Goal: Find specific page/section: Find specific page/section

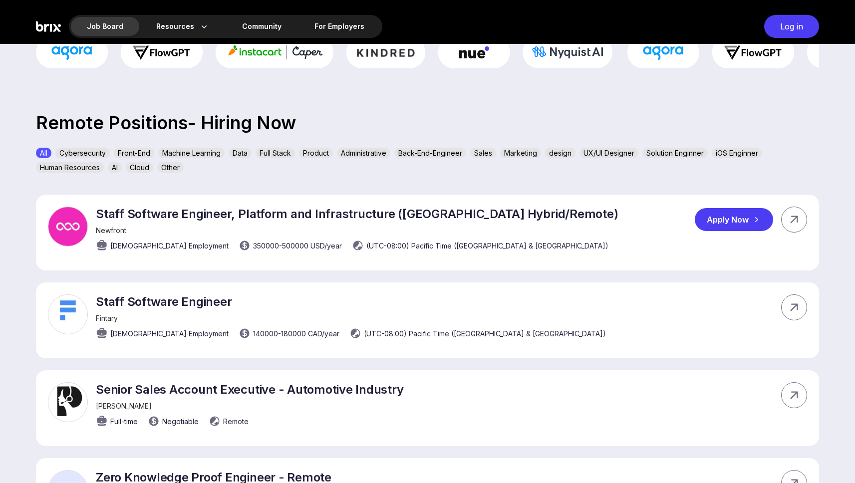
scroll to position [206, 0]
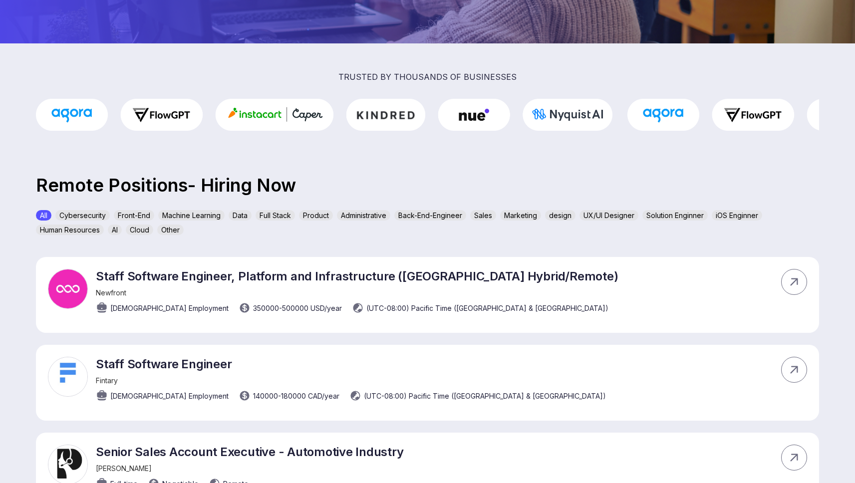
click at [247, 213] on div "Data" at bounding box center [240, 215] width 23 height 10
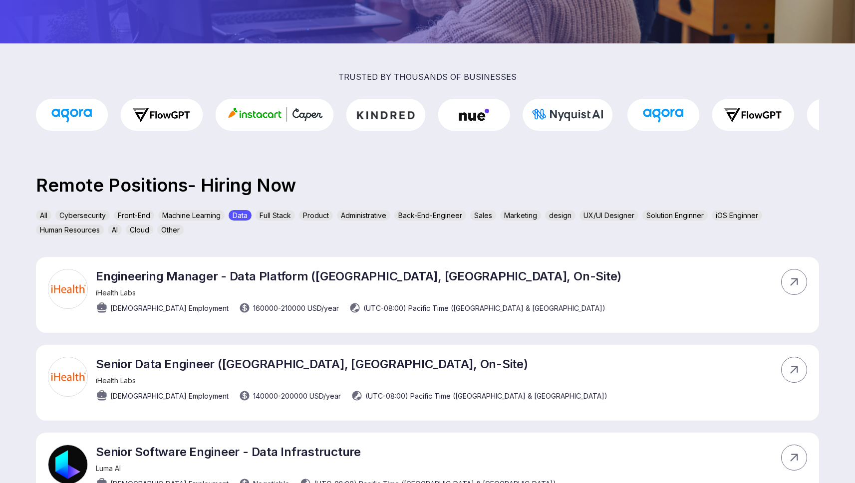
click at [206, 215] on div "Machine Learning" at bounding box center [191, 215] width 66 height 10
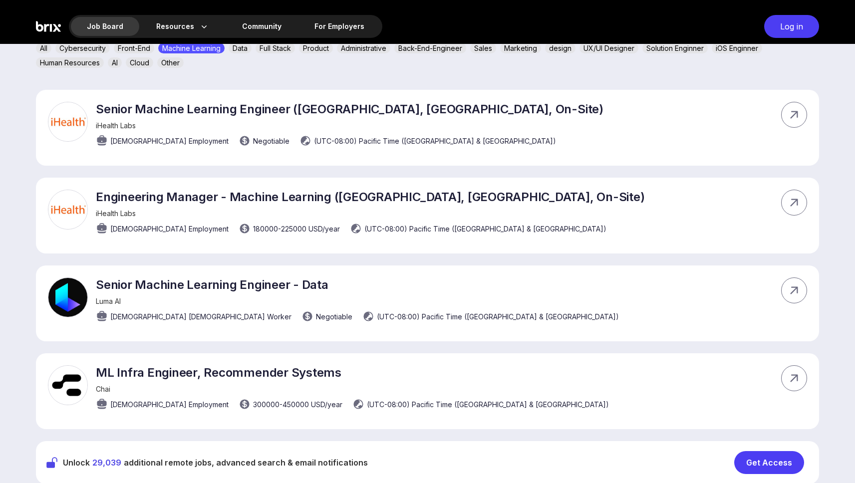
scroll to position [220, 0]
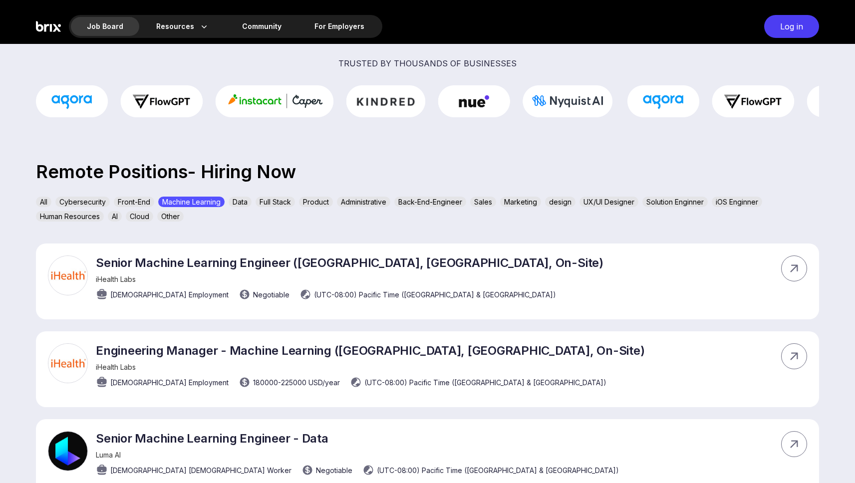
click at [247, 207] on div "All Cybersecurity Front-End Machine Learning Data Full Stack Product Administra…" at bounding box center [427, 211] width 783 height 29
click at [205, 203] on div "Machine Learning" at bounding box center [191, 202] width 66 height 10
click at [242, 202] on div "Data" at bounding box center [240, 202] width 23 height 10
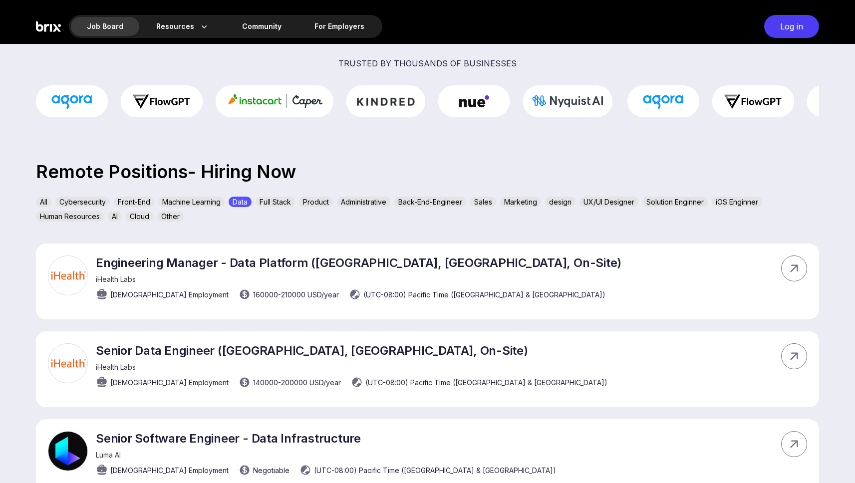
click at [112, 217] on div "AI" at bounding box center [115, 216] width 14 height 10
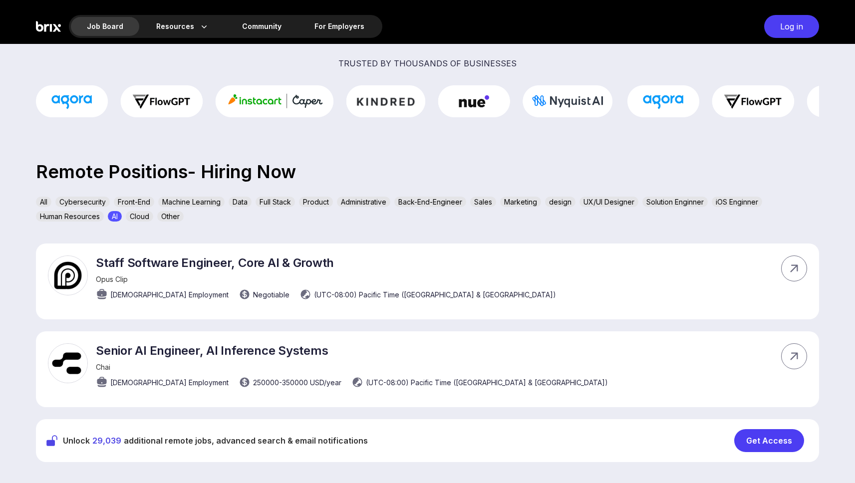
click at [241, 205] on div "Data" at bounding box center [240, 202] width 23 height 10
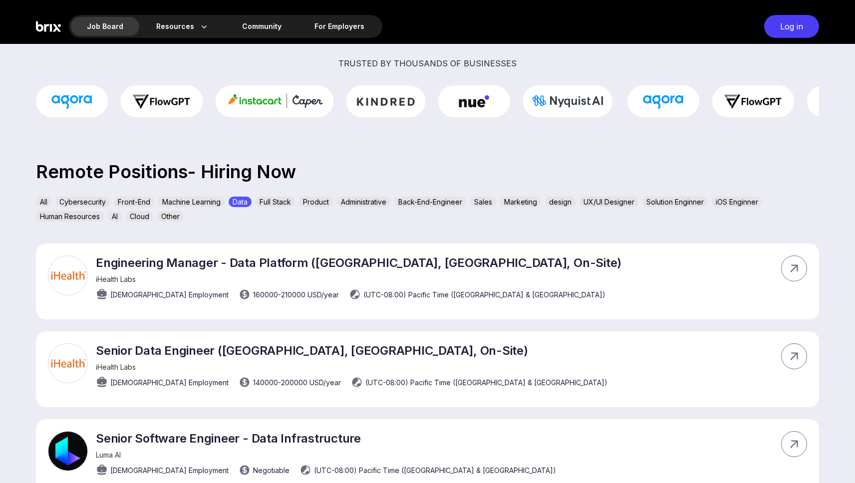
click at [367, 205] on div "Administrative" at bounding box center [363, 202] width 53 height 10
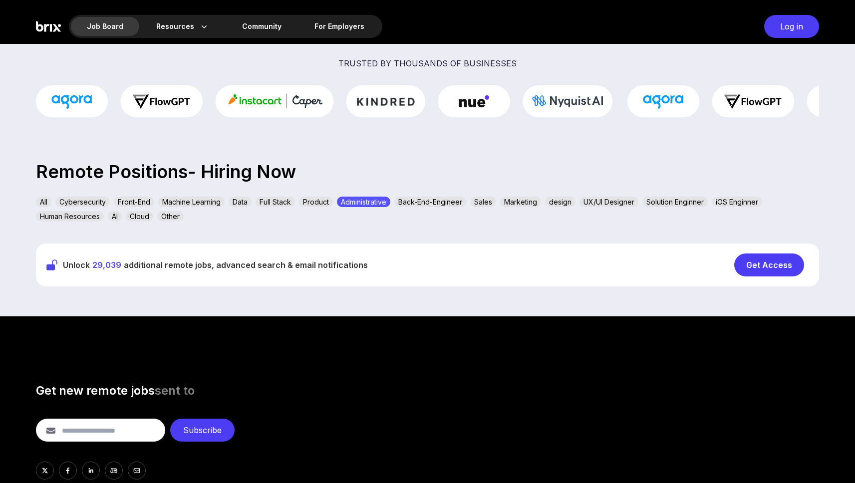
click at [318, 205] on div "Product" at bounding box center [316, 202] width 34 height 10
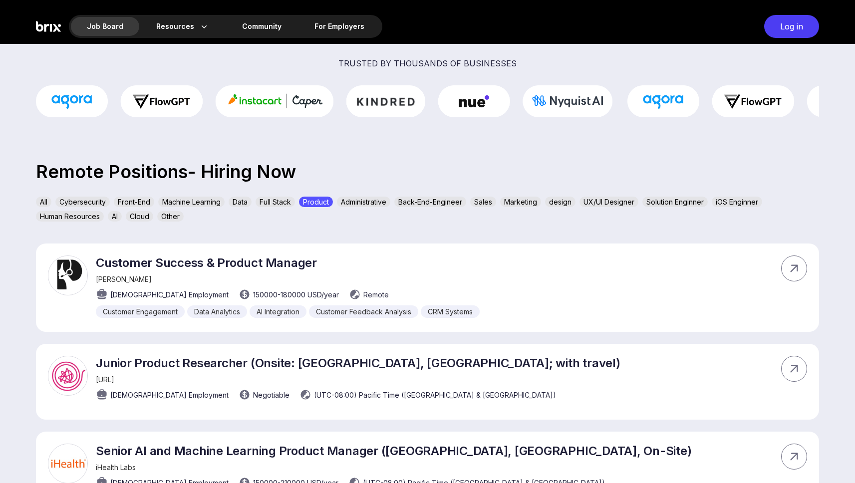
click at [275, 203] on div "Full Stack" at bounding box center [275, 202] width 39 height 10
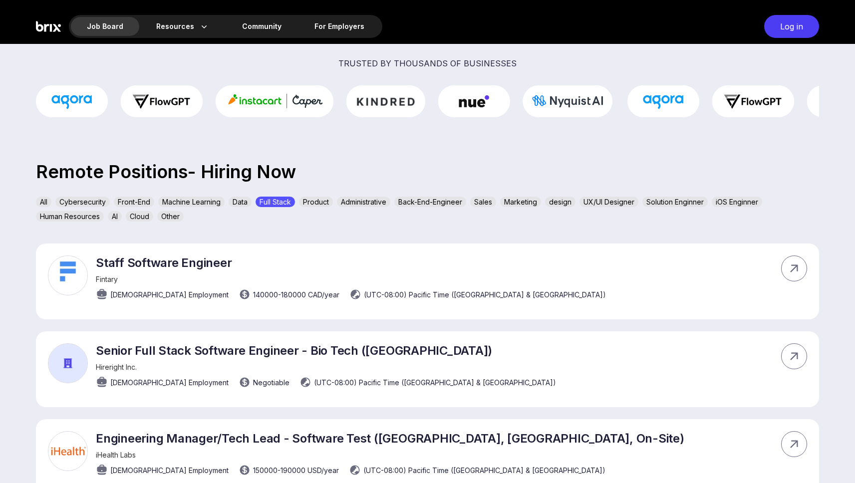
click at [233, 207] on div "All Cybersecurity Front-End Machine Learning Data Full Stack Product Administra…" at bounding box center [427, 211] width 783 height 29
drag, startPoint x: 85, startPoint y: 205, endPoint x: 80, endPoint y: 205, distance: 5.5
click at [85, 205] on div "Cybersecurity" at bounding box center [82, 202] width 54 height 10
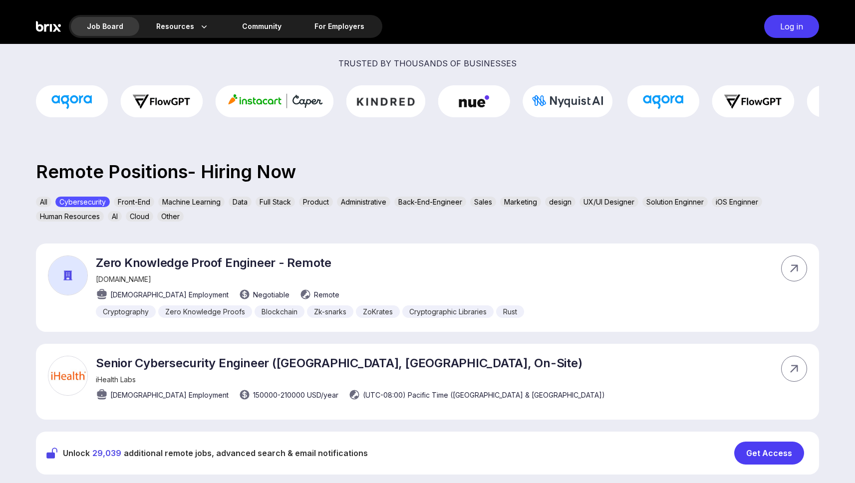
click at [44, 204] on div "All" at bounding box center [43, 202] width 15 height 10
